Goal: Check status: Check status

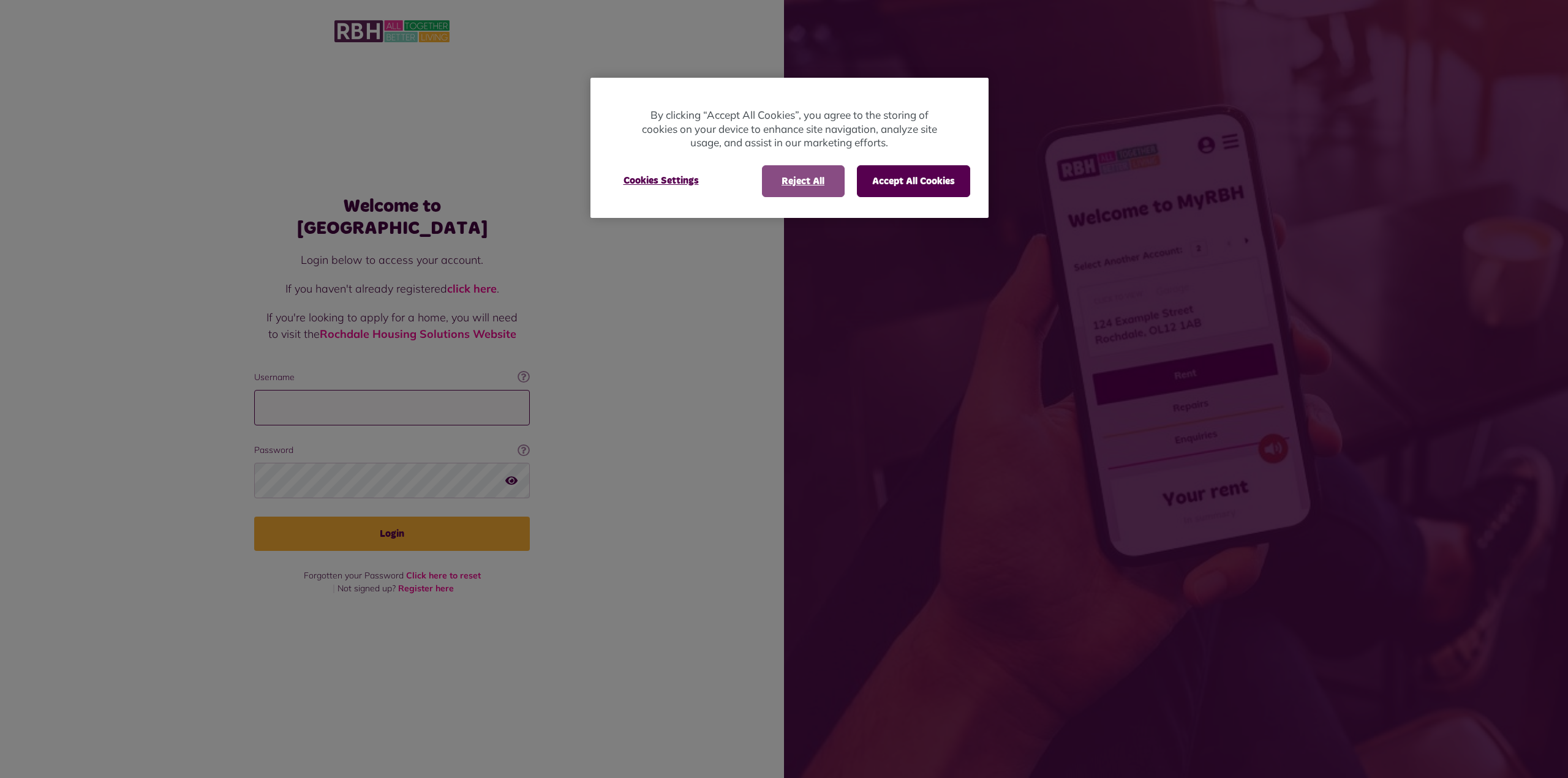
type input "**********"
click at [787, 188] on button "Reject All" at bounding box center [802, 181] width 83 height 32
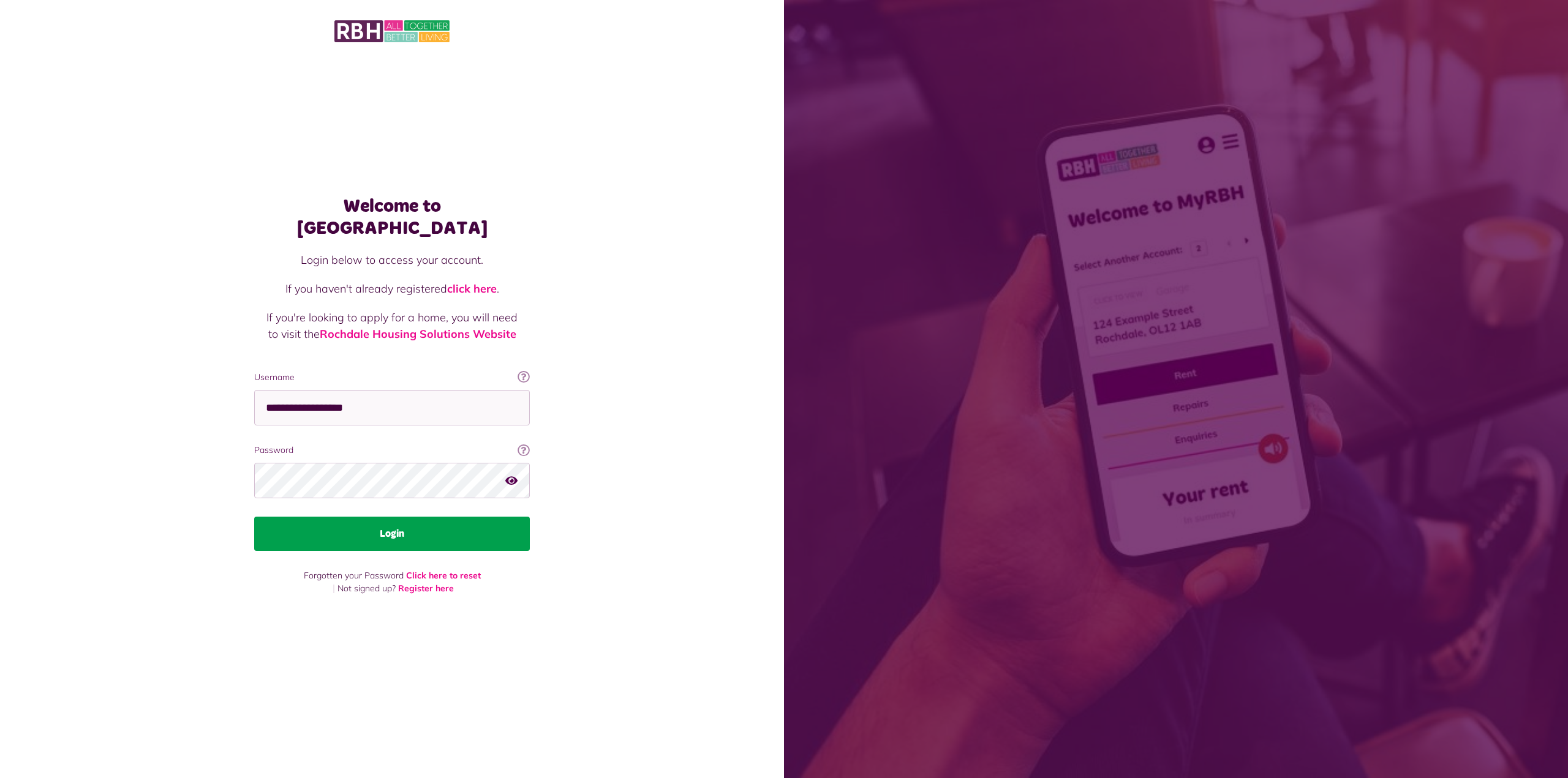
drag, startPoint x: 410, startPoint y: 522, endPoint x: 418, endPoint y: 523, distance: 8.1
click at [410, 522] on button "Login" at bounding box center [391, 534] width 275 height 34
click at [433, 522] on button "Login" at bounding box center [391, 534] width 275 height 34
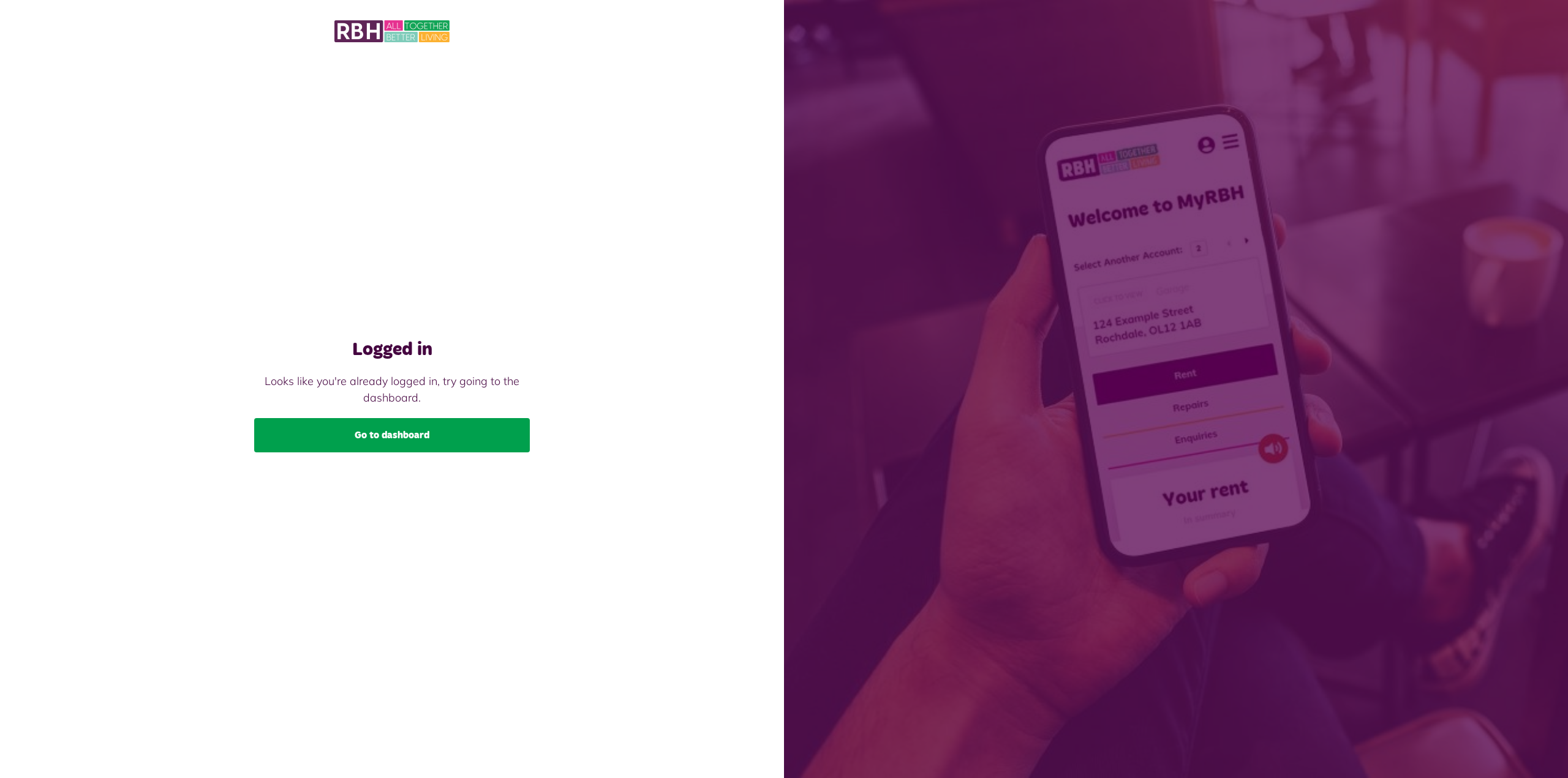
click at [447, 437] on link "Go to dashboard" at bounding box center [391, 435] width 275 height 34
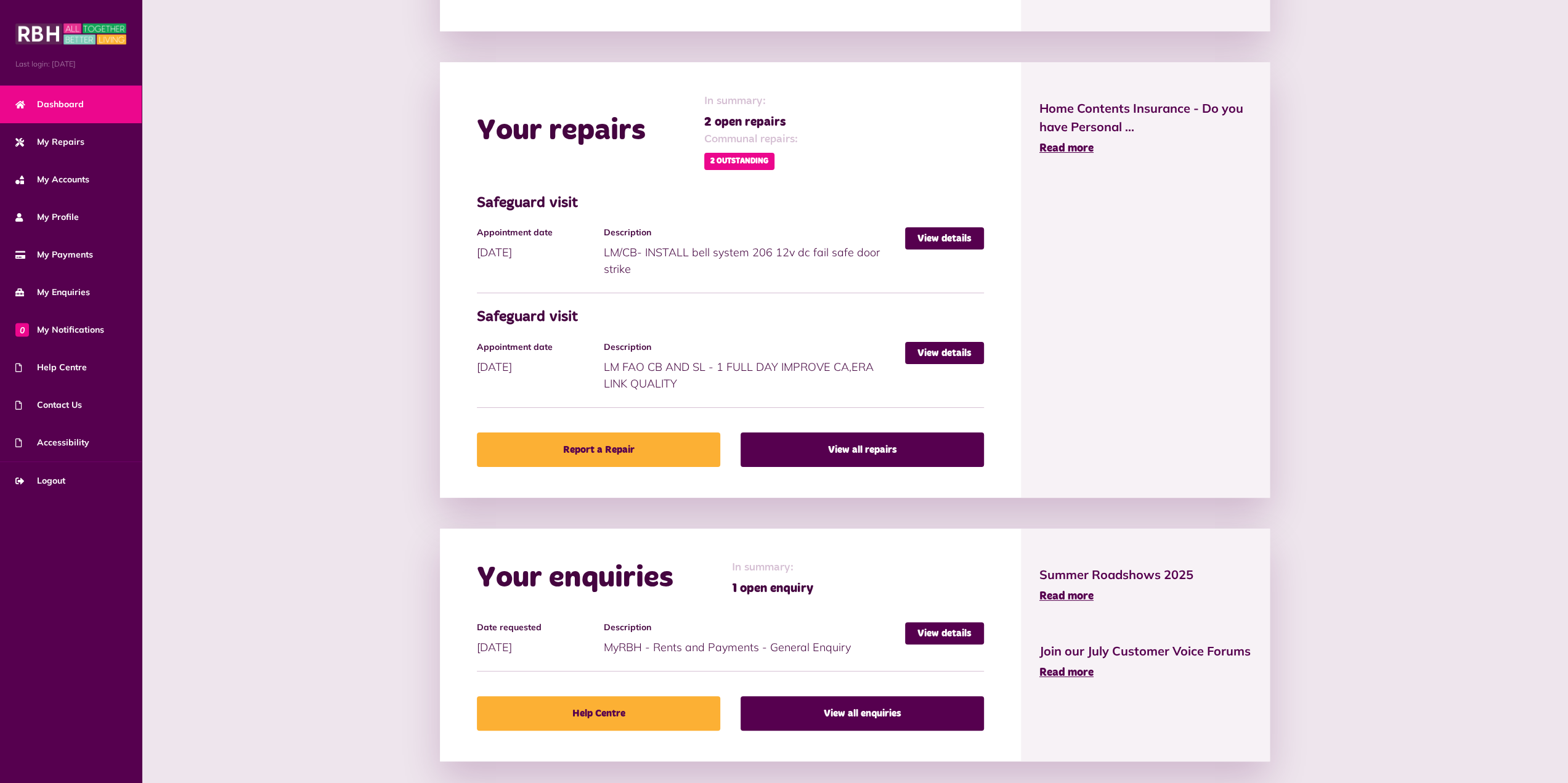
scroll to position [582, 0]
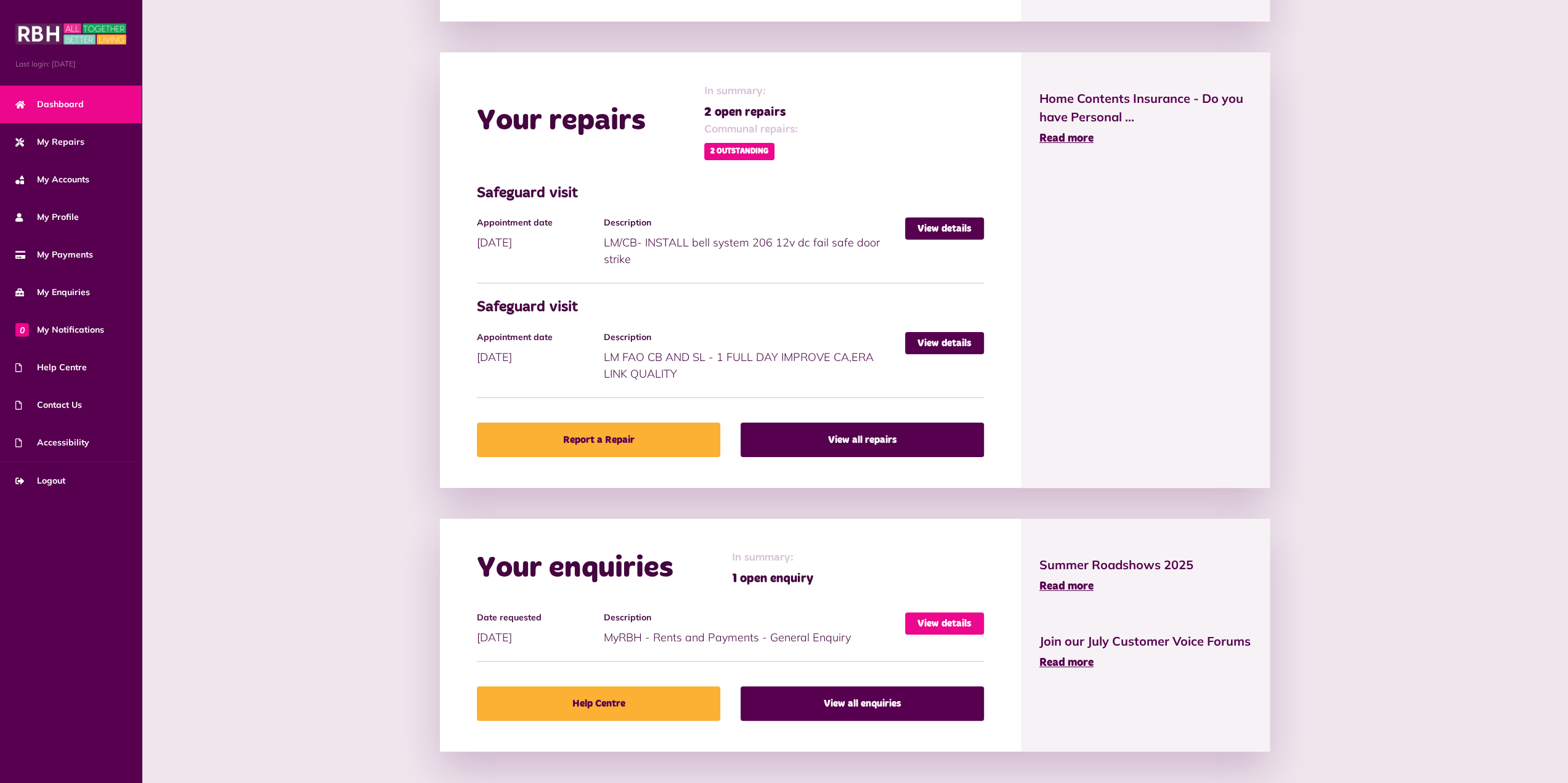
click at [939, 620] on link "View details" at bounding box center [944, 623] width 79 height 23
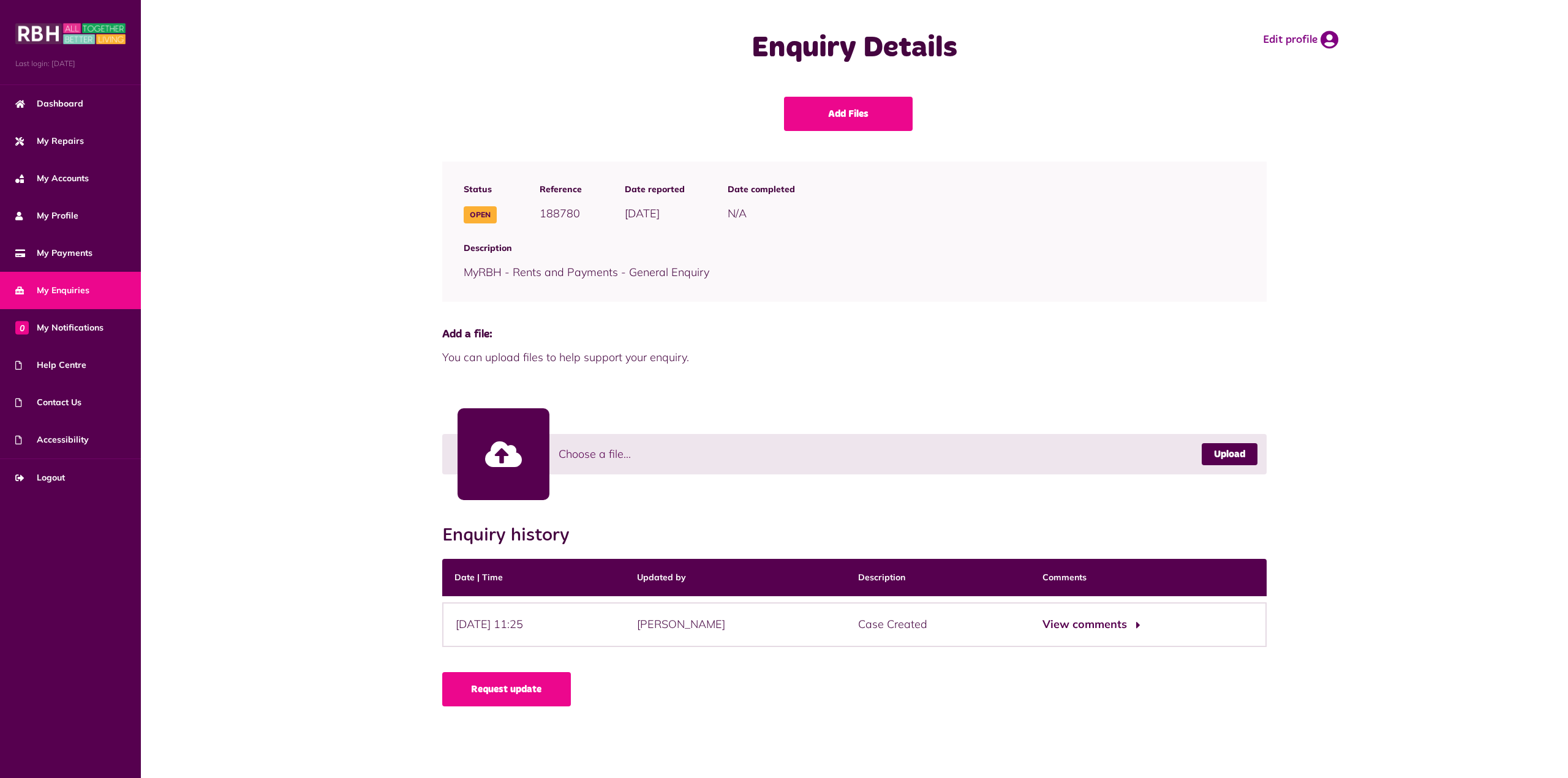
click at [1103, 626] on button "View comments" at bounding box center [1090, 625] width 95 height 18
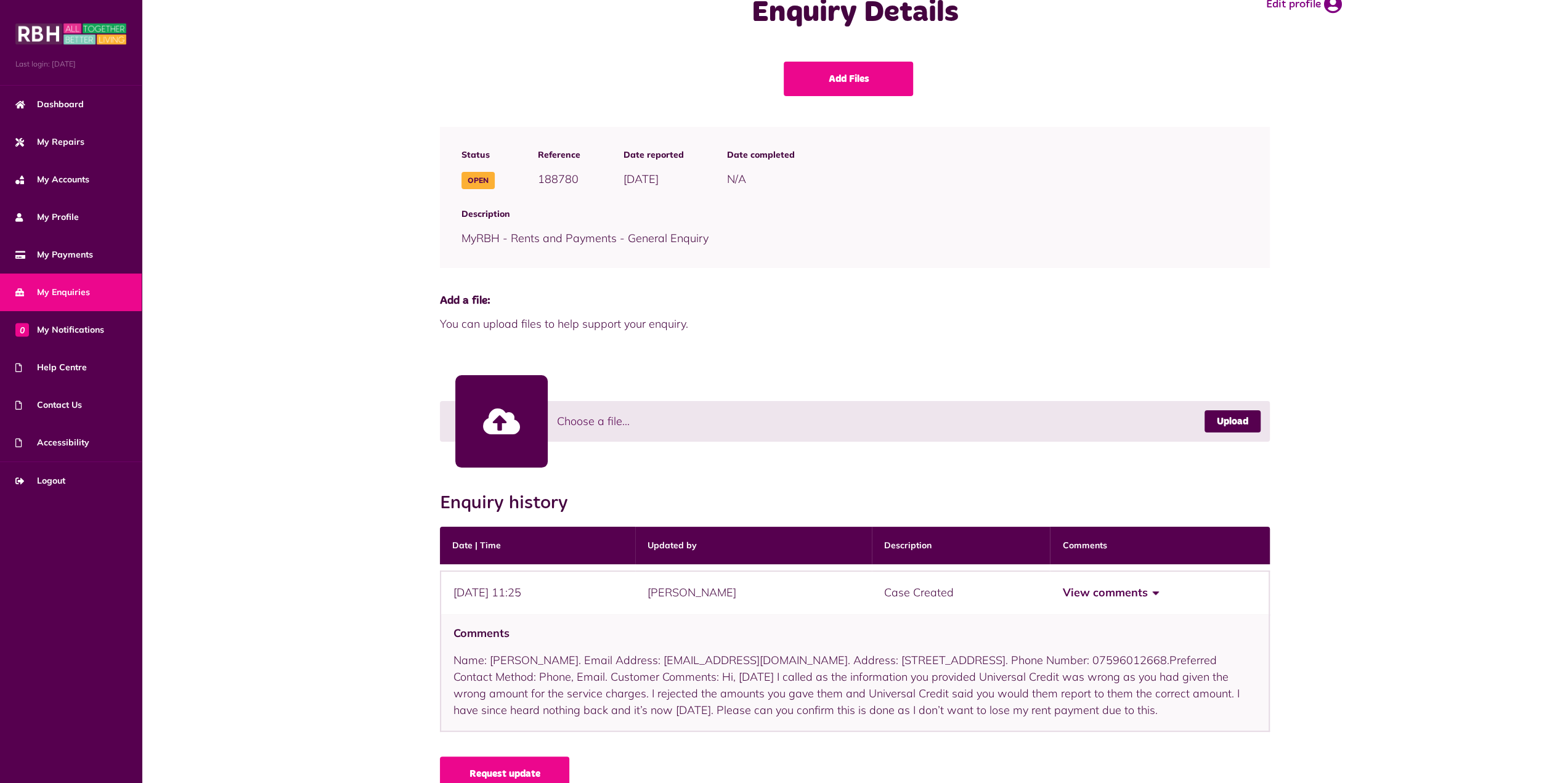
scroll to position [62, 0]
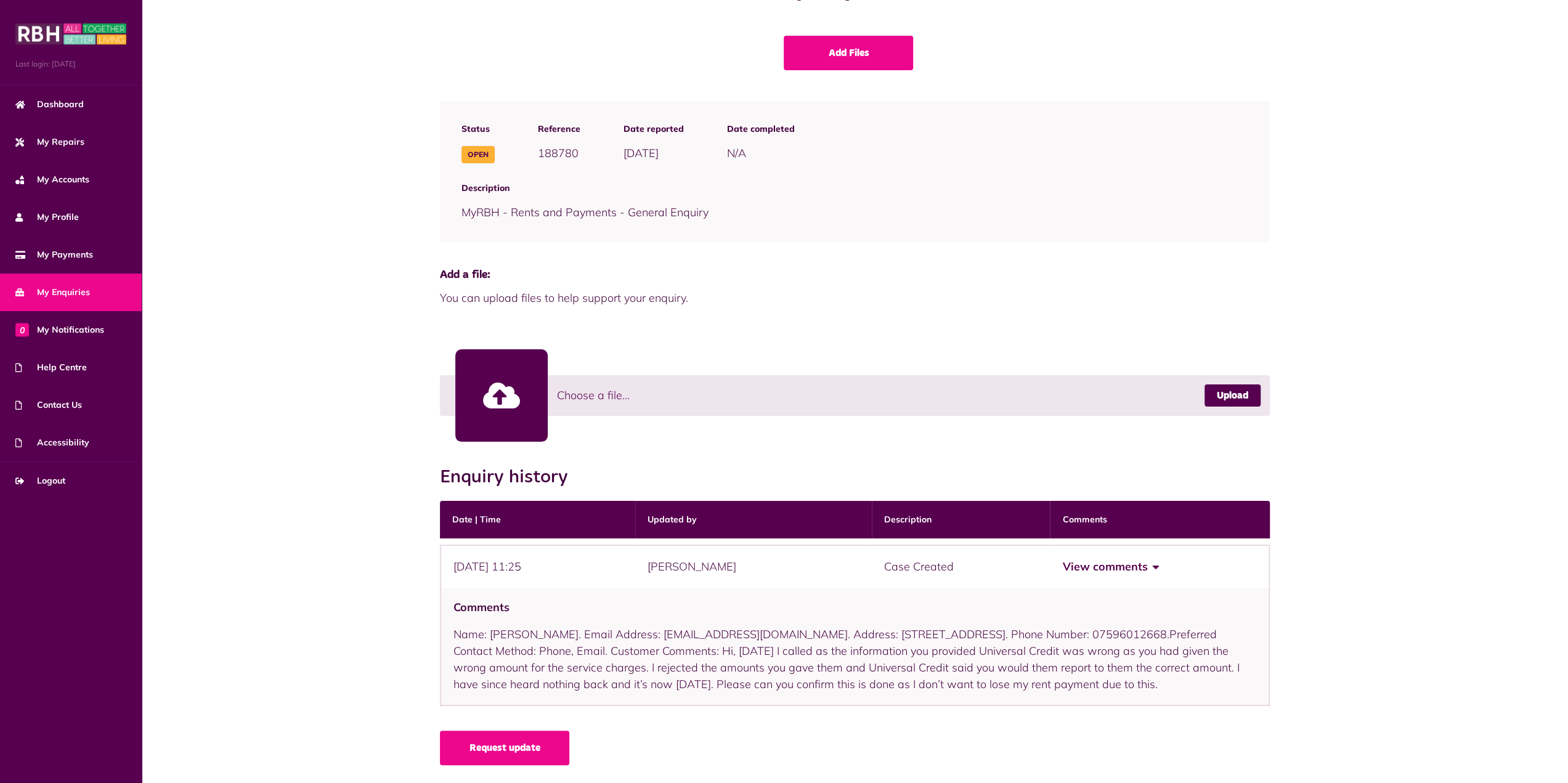
click at [1138, 768] on div "Request update" at bounding box center [855, 752] width 829 height 41
click at [510, 754] on link "Request update" at bounding box center [505, 748] width 129 height 34
